Goal: Transaction & Acquisition: Purchase product/service

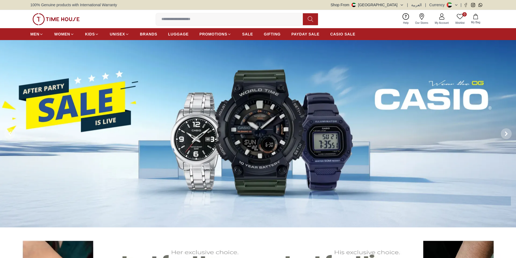
click at [187, 19] on input at bounding box center [231, 19] width 151 height 11
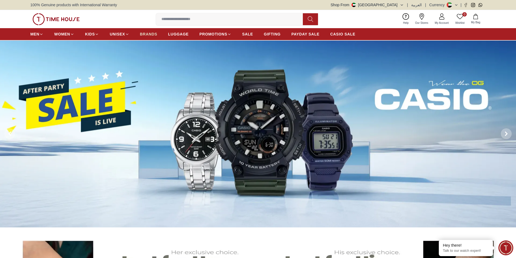
click at [146, 33] on span "BRANDS" at bounding box center [148, 33] width 17 height 5
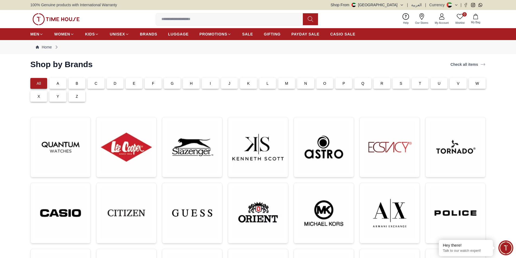
click at [418, 84] on div "T" at bounding box center [420, 83] width 17 height 11
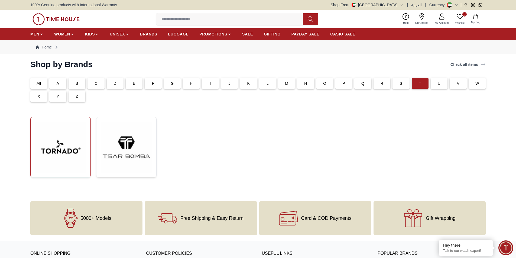
click at [44, 137] on img at bounding box center [60, 147] width 51 height 51
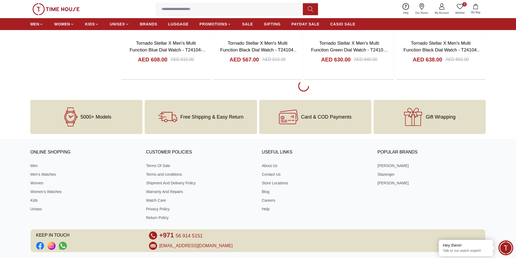
scroll to position [1057, 0]
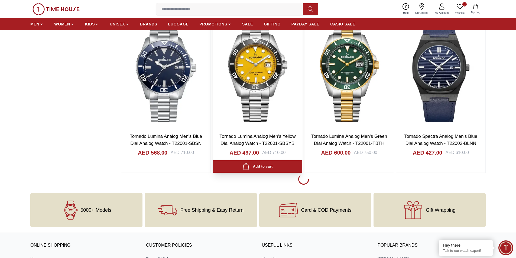
scroll to position [2603, 0]
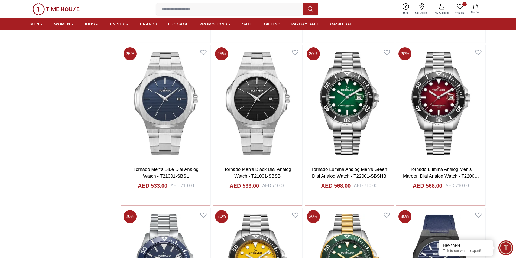
scroll to position [2359, 0]
